Goal: Use online tool/utility: Utilize a website feature to perform a specific function

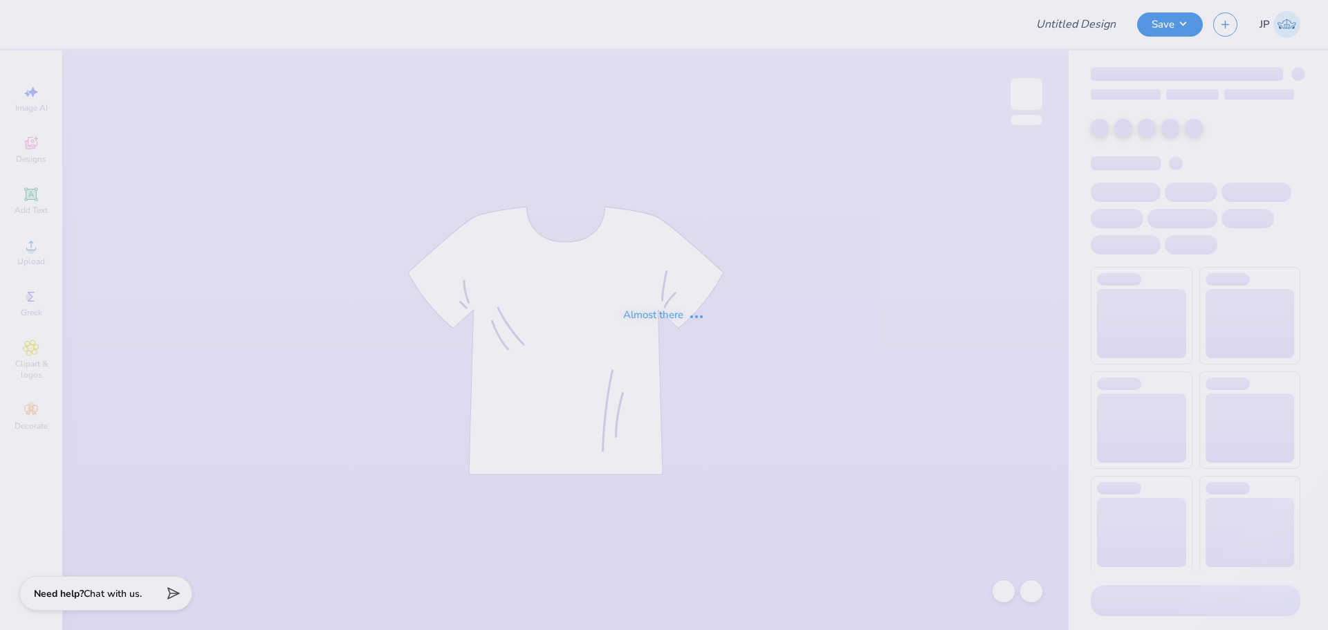
type input "[PERSON_NAME] : Blade Landscaping"
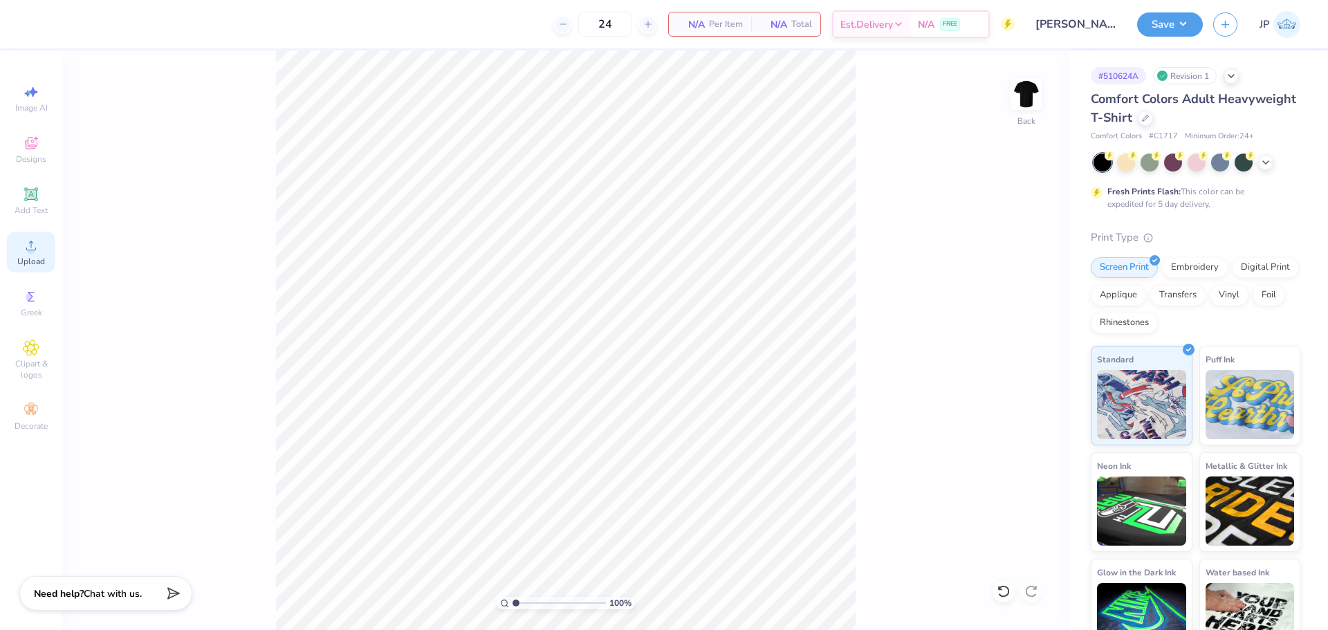
click at [34, 248] on circle at bounding box center [31, 250] width 8 height 8
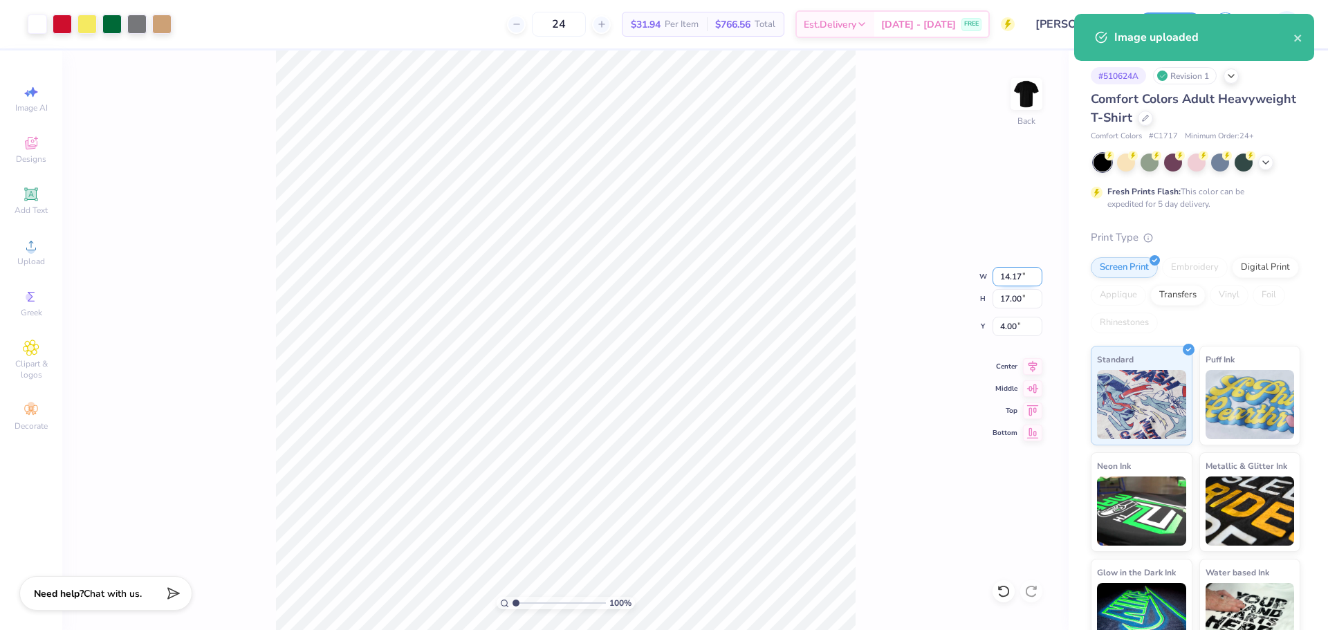
click at [1005, 279] on input "14.17" at bounding box center [1018, 276] width 50 height 19
click at [1006, 295] on input "17.00" at bounding box center [1018, 298] width 50 height 19
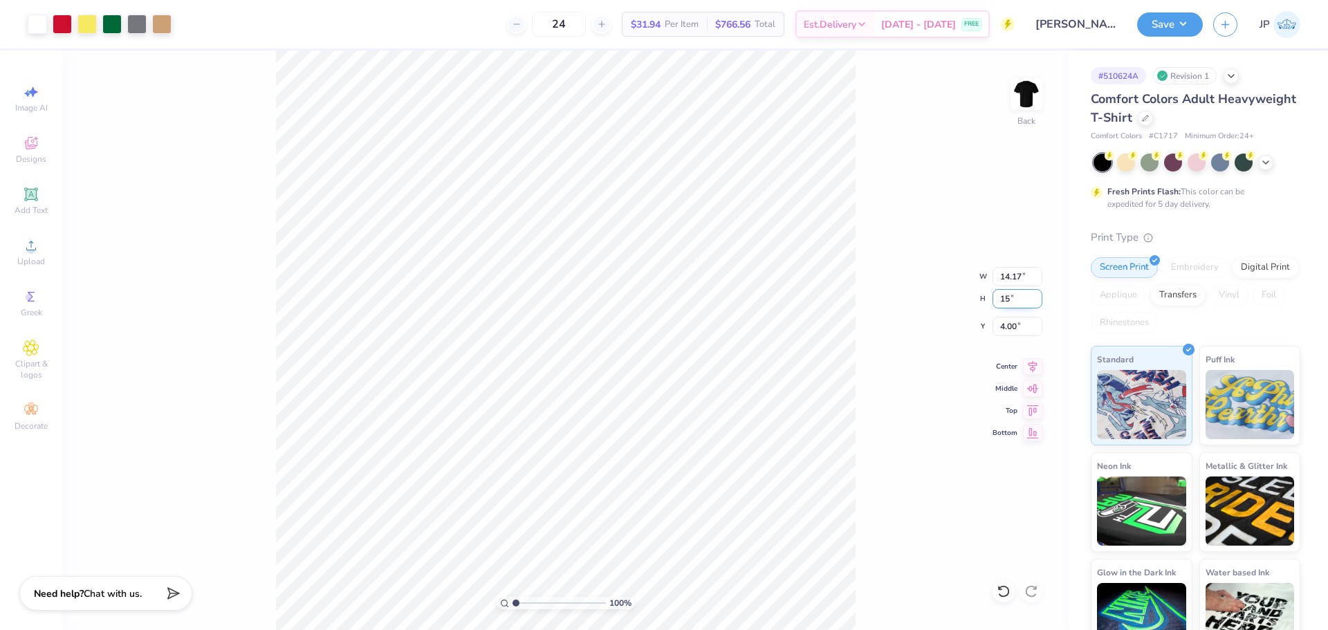
type input "15"
type input "12.51"
type input "15.00"
type input "5.00"
click at [1013, 275] on input "12.51" at bounding box center [1018, 276] width 50 height 19
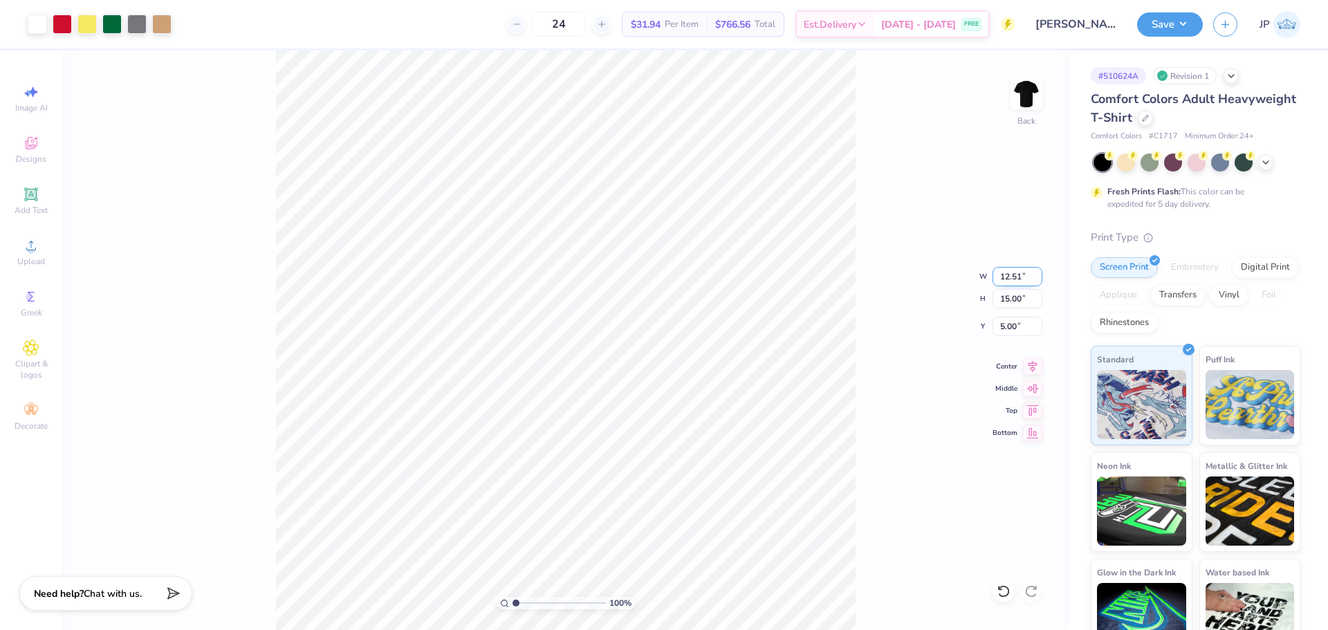
click at [1013, 275] on input "12.51" at bounding box center [1018, 276] width 50 height 19
drag, startPoint x: 1013, startPoint y: 275, endPoint x: 984, endPoint y: 267, distance: 30.2
click at [1012, 275] on input "12.51" at bounding box center [1018, 276] width 50 height 19
type input "12.00"
type input "14.39"
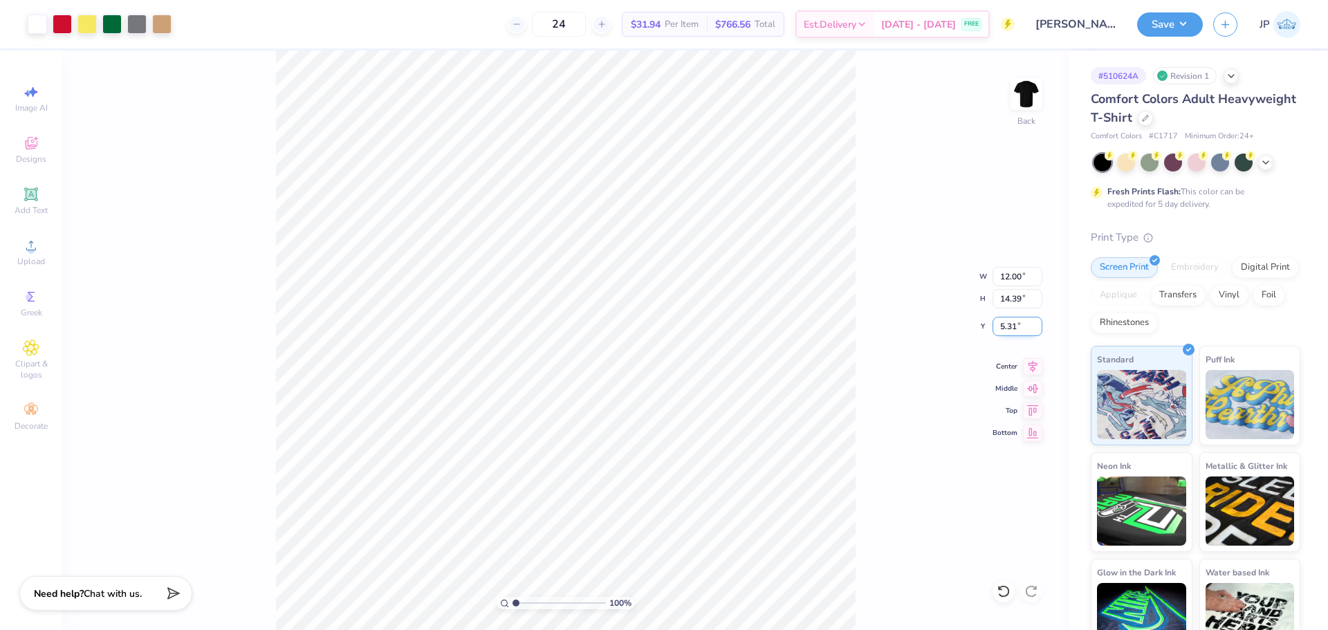
click at [1008, 322] on input "5.31" at bounding box center [1018, 326] width 50 height 19
type input "3.00"
click at [859, 285] on div "100 % Back W 12.00 12.00 " H 14.39 14.39 " Y 3.00 3.00 " Center Middle Top Bott…" at bounding box center [565, 340] width 1006 height 580
click at [1174, 24] on button "Save" at bounding box center [1170, 22] width 66 height 24
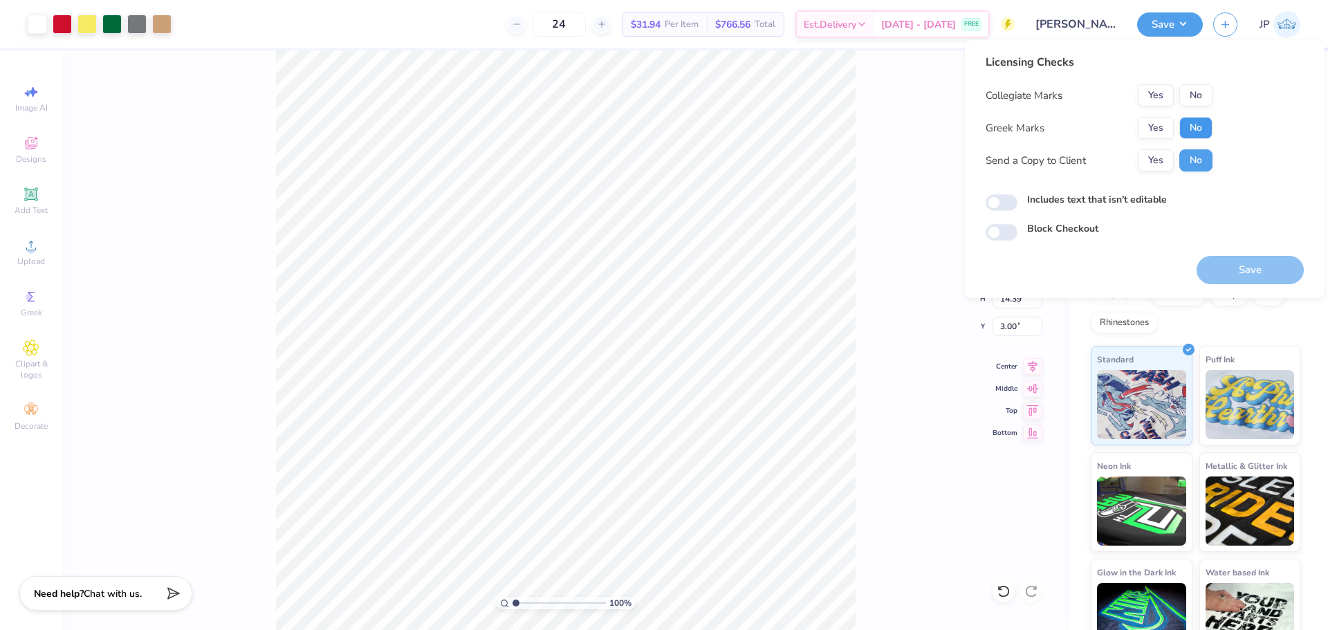
click at [1194, 121] on button "No" at bounding box center [1195, 128] width 33 height 22
click at [1192, 91] on button "No" at bounding box center [1195, 95] width 33 height 22
click at [1239, 266] on button "Save" at bounding box center [1250, 270] width 107 height 28
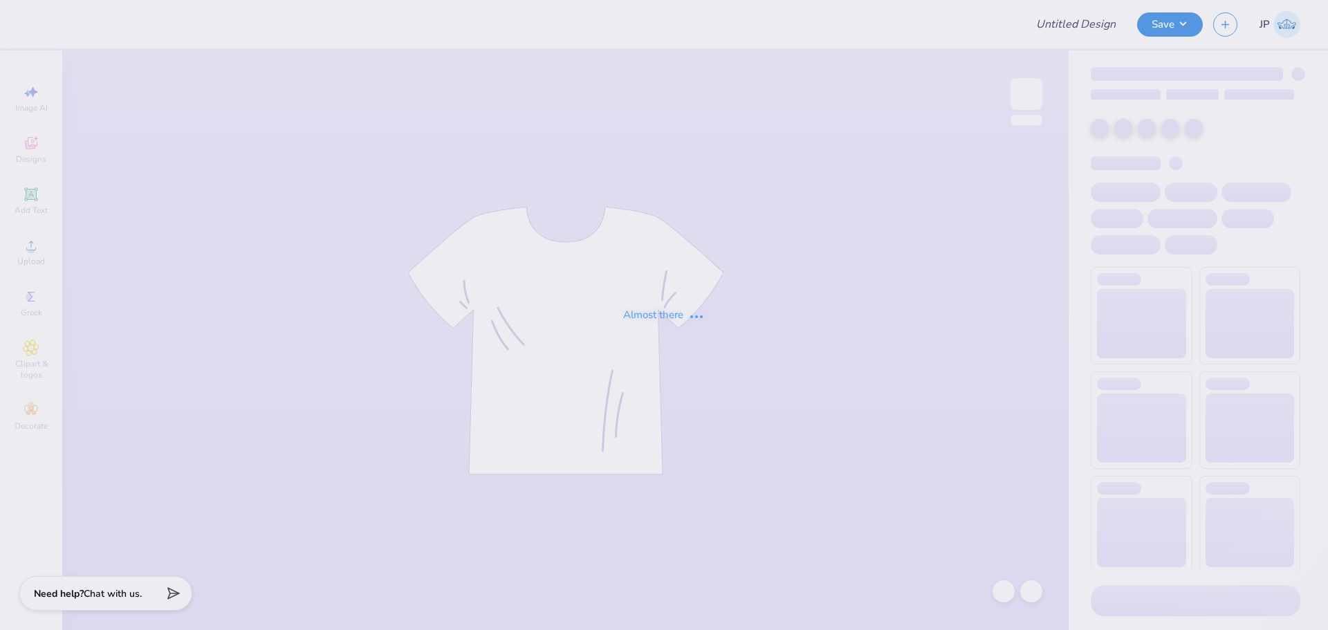
type input "[PERSON_NAME] : Blade Landscaping"
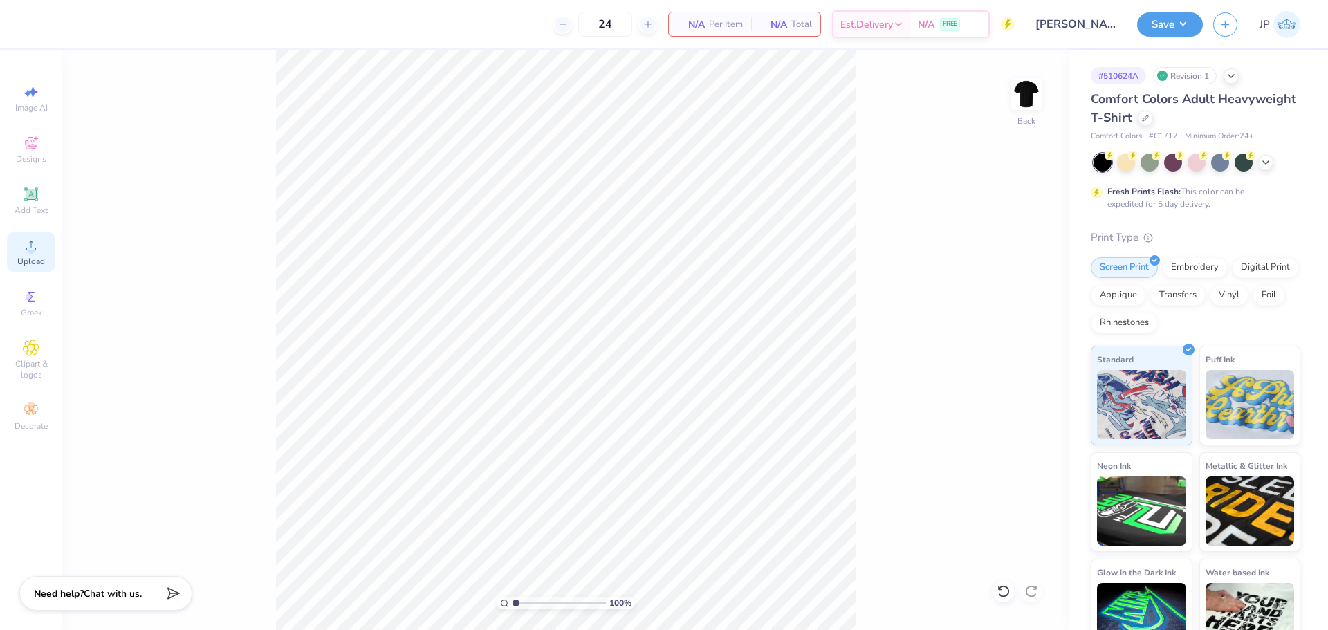
click at [23, 252] on icon at bounding box center [31, 245] width 17 height 17
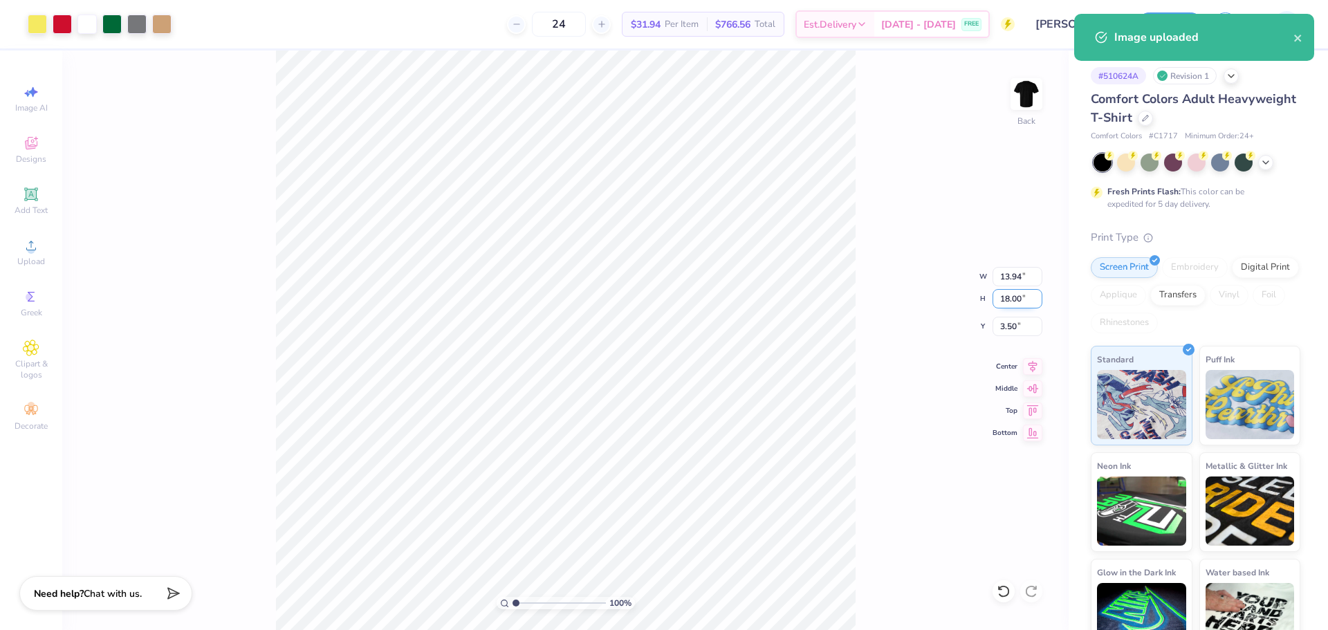
click at [1004, 304] on input "18.00" at bounding box center [1018, 298] width 50 height 19
type input "15"
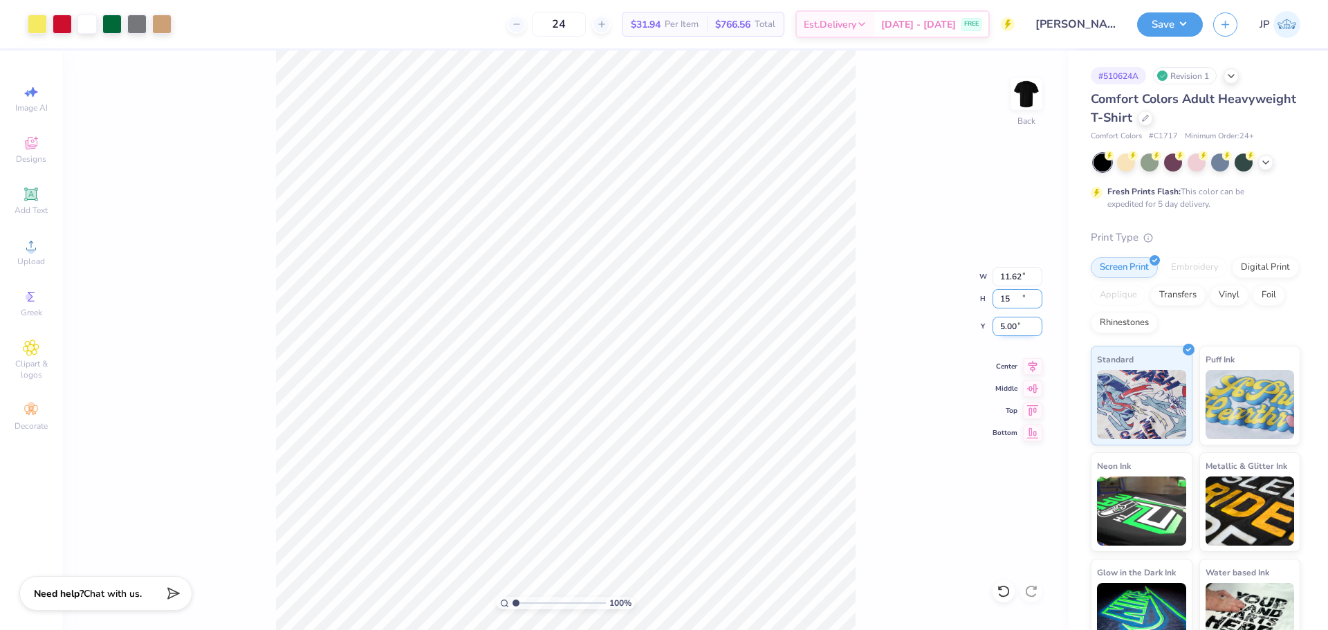
type input "11.62"
type input "15.00"
click at [1014, 317] on input "5.00" at bounding box center [1018, 326] width 50 height 19
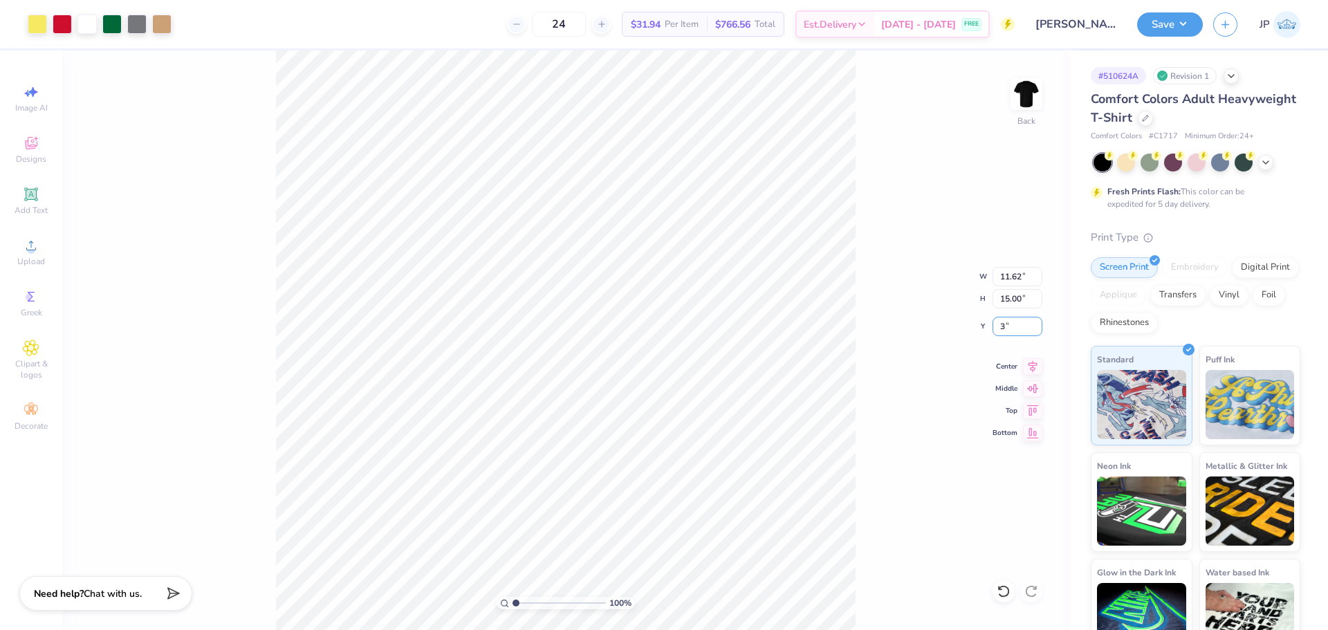
type input "3.00"
click at [1171, 24] on button "Save" at bounding box center [1170, 22] width 66 height 24
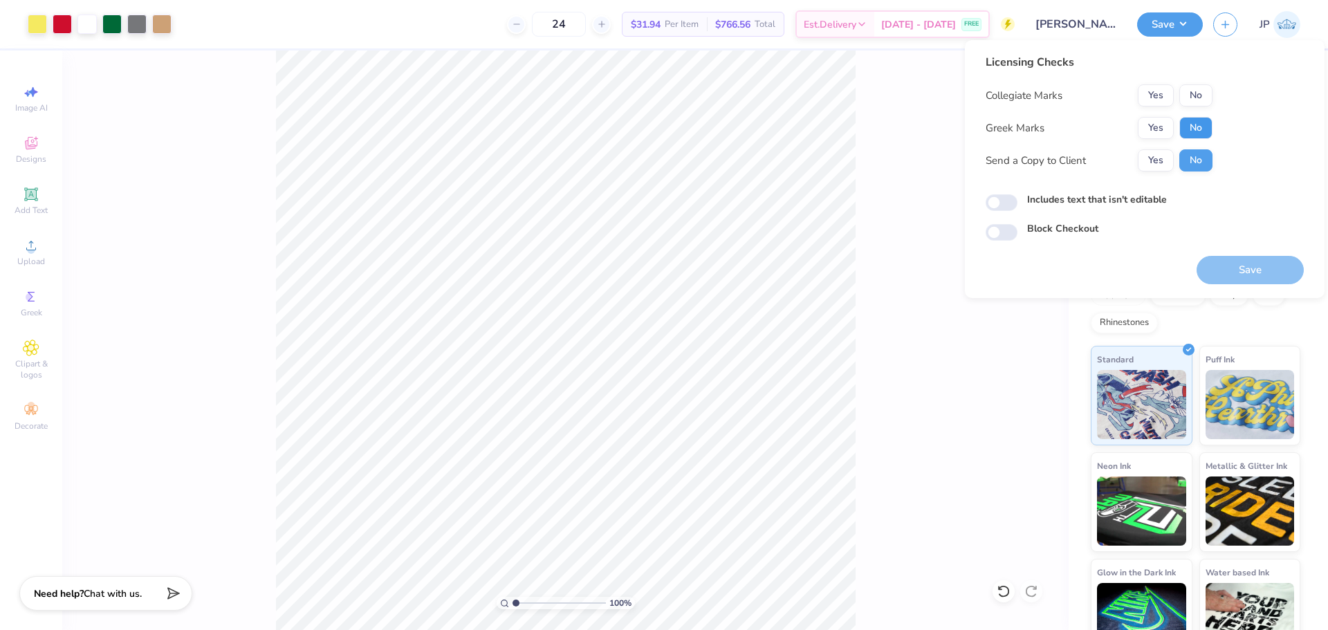
click at [1193, 129] on button "No" at bounding box center [1195, 128] width 33 height 22
click at [1190, 104] on button "No" at bounding box center [1195, 95] width 33 height 22
click at [1243, 264] on button "Save" at bounding box center [1250, 270] width 107 height 28
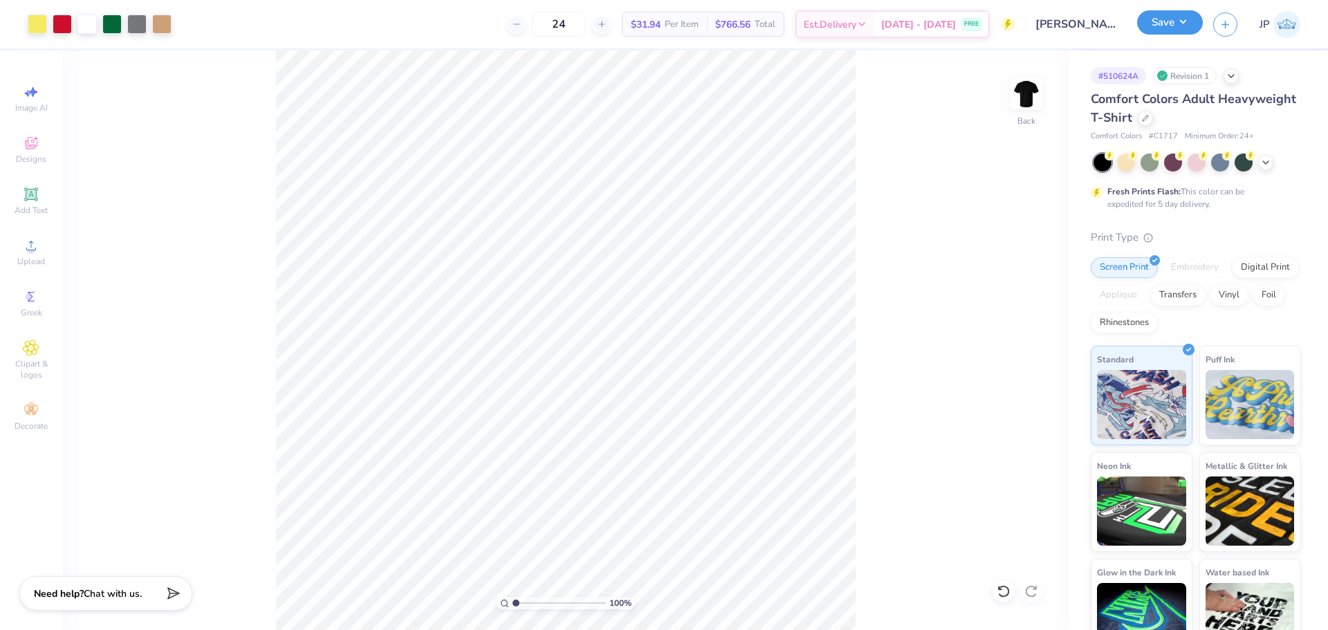
click at [1161, 28] on button "Save" at bounding box center [1170, 22] width 66 height 24
